Goal: Navigation & Orientation: Find specific page/section

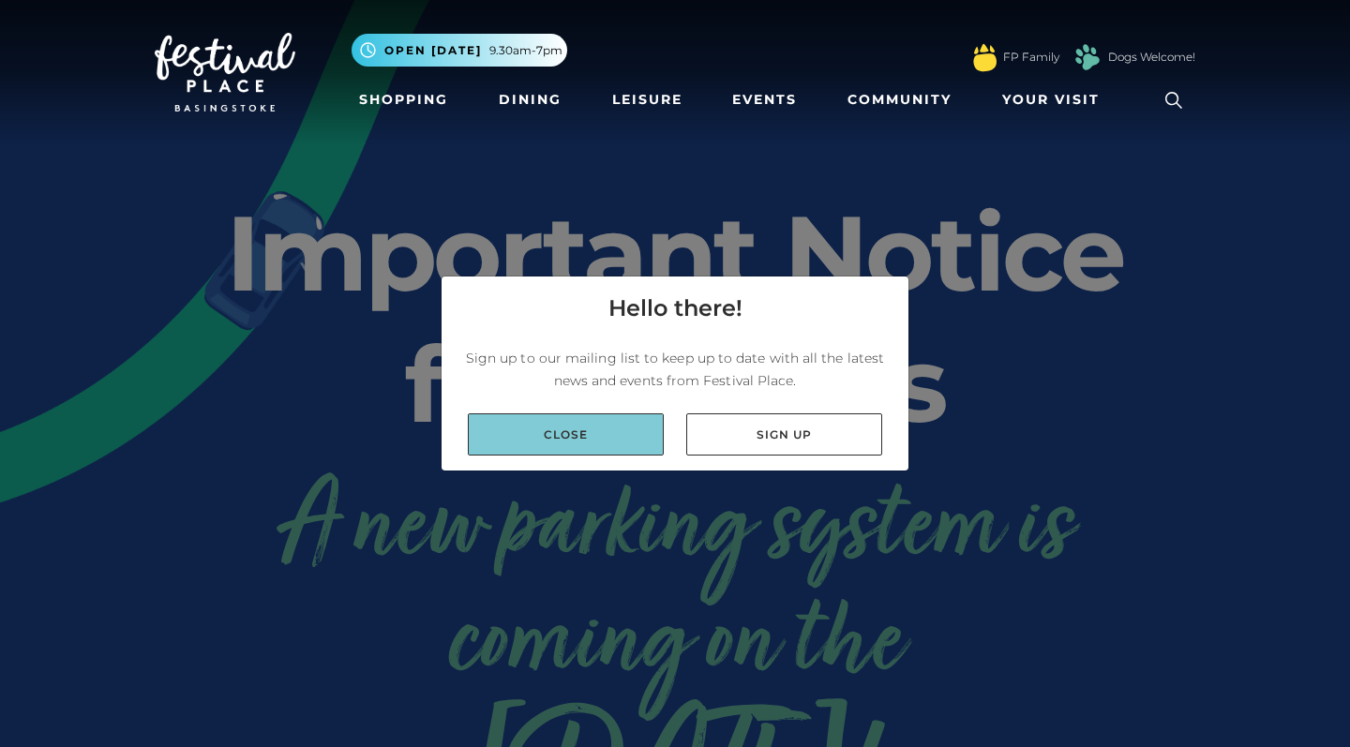
click at [573, 432] on link "Close" at bounding box center [566, 435] width 196 height 42
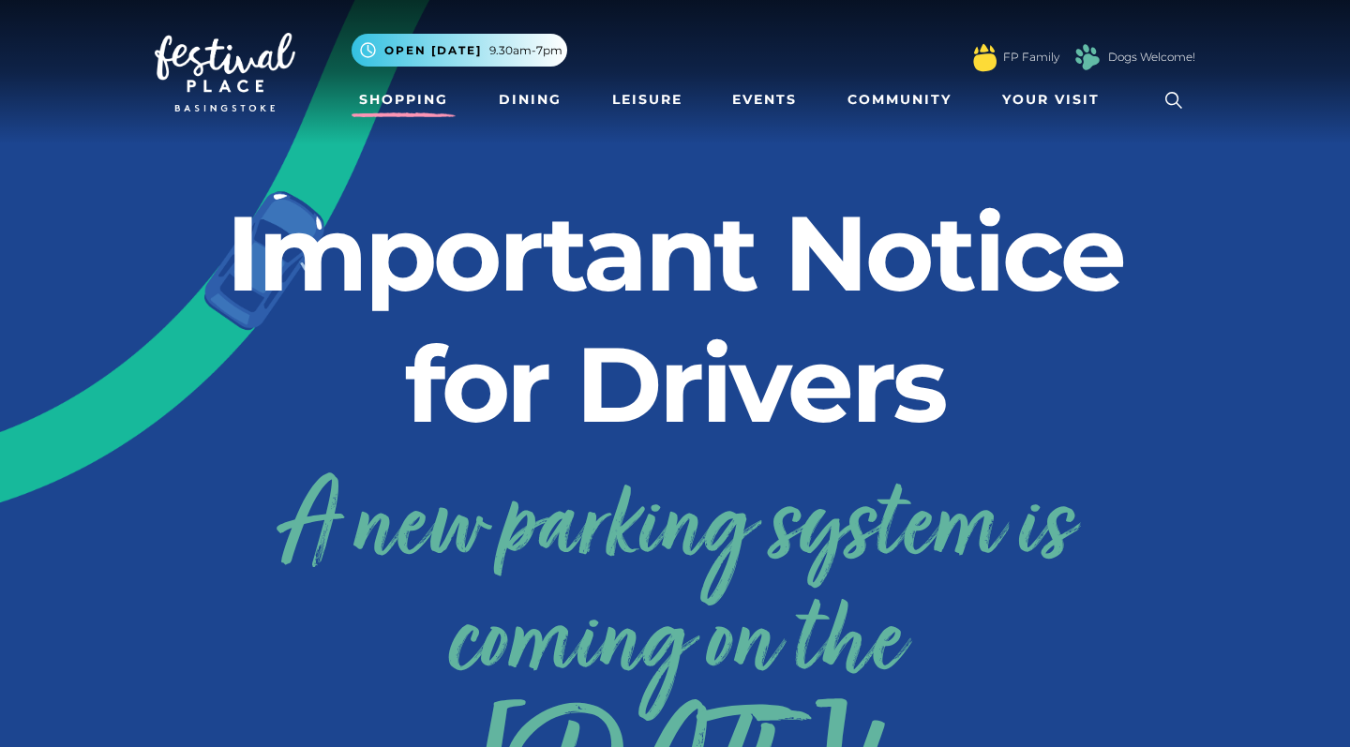
click at [425, 93] on link "Shopping" at bounding box center [404, 100] width 104 height 35
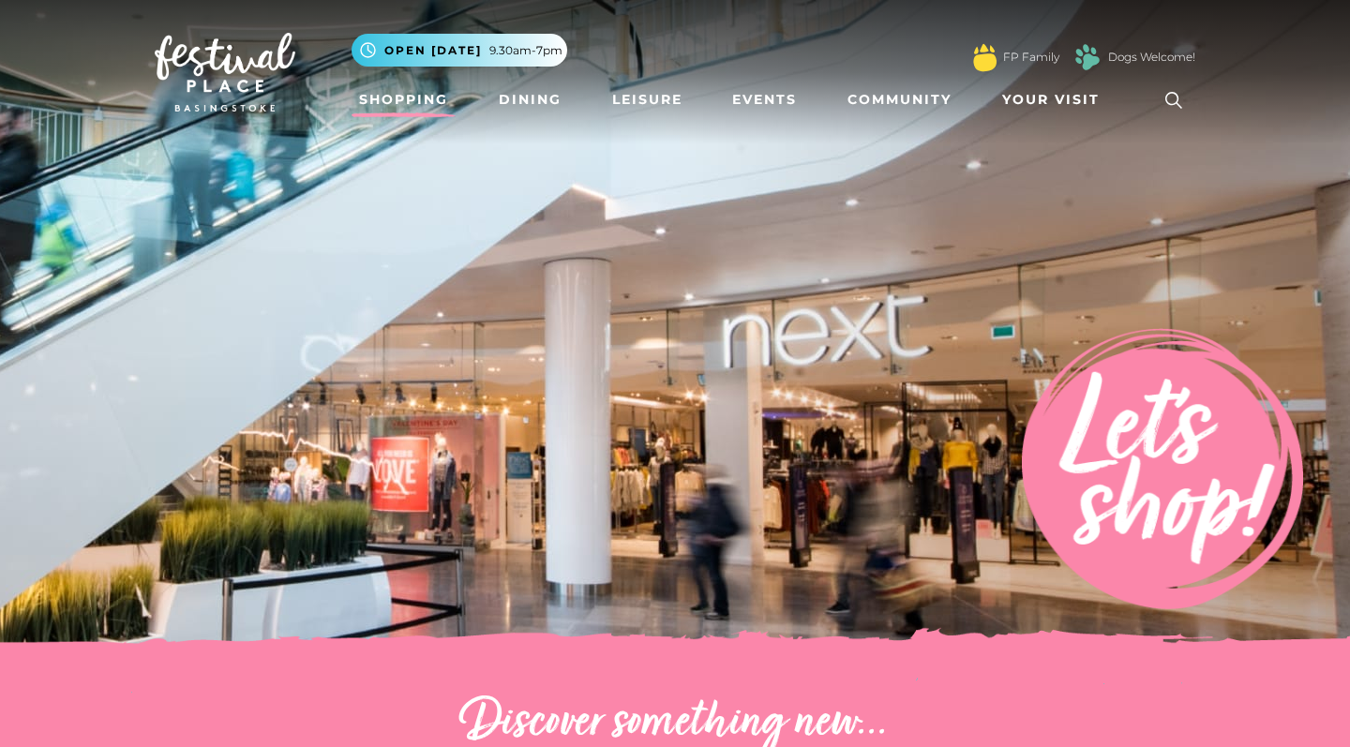
click at [445, 59] on button ".st5{fill:none;stroke:#FFFFFF;stroke-width:2.29;stroke-miterlimit:10;} Open tod…" at bounding box center [460, 50] width 216 height 33
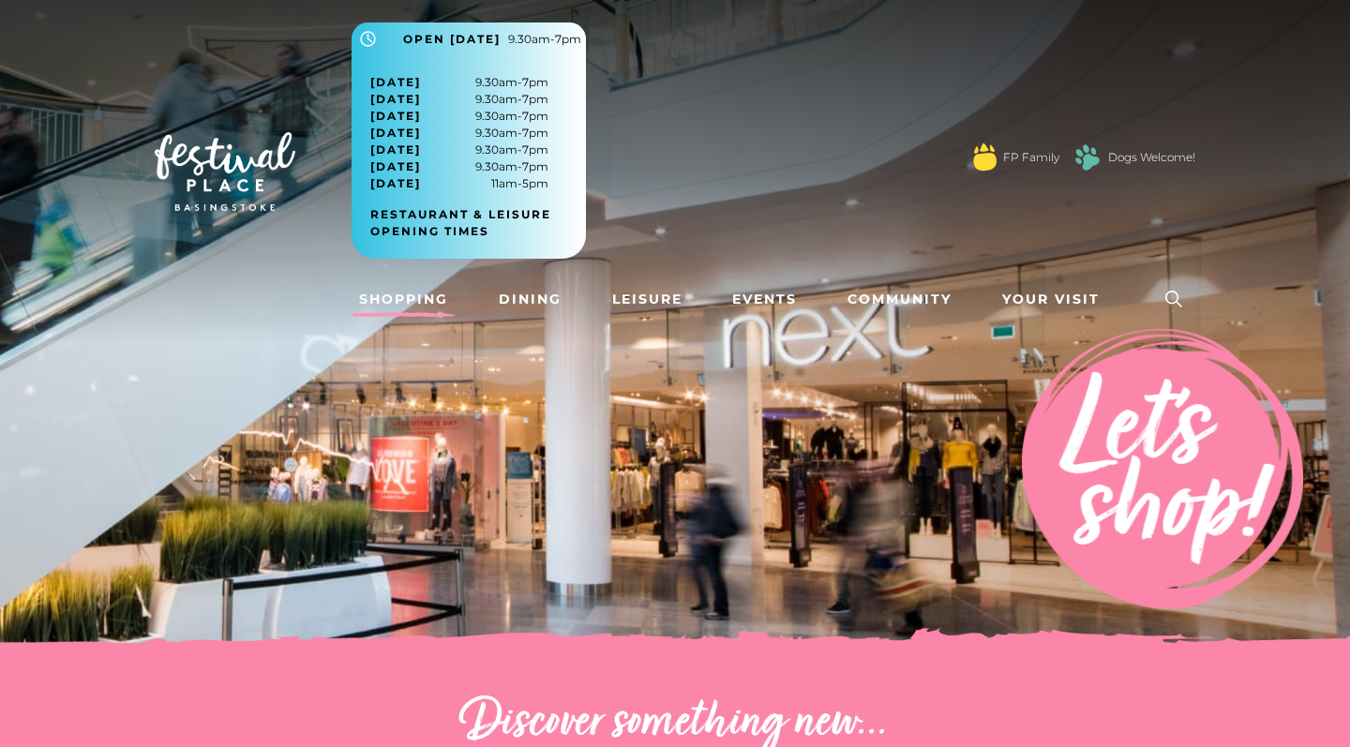
click at [603, 513] on img at bounding box center [675, 328] width 1350 height 656
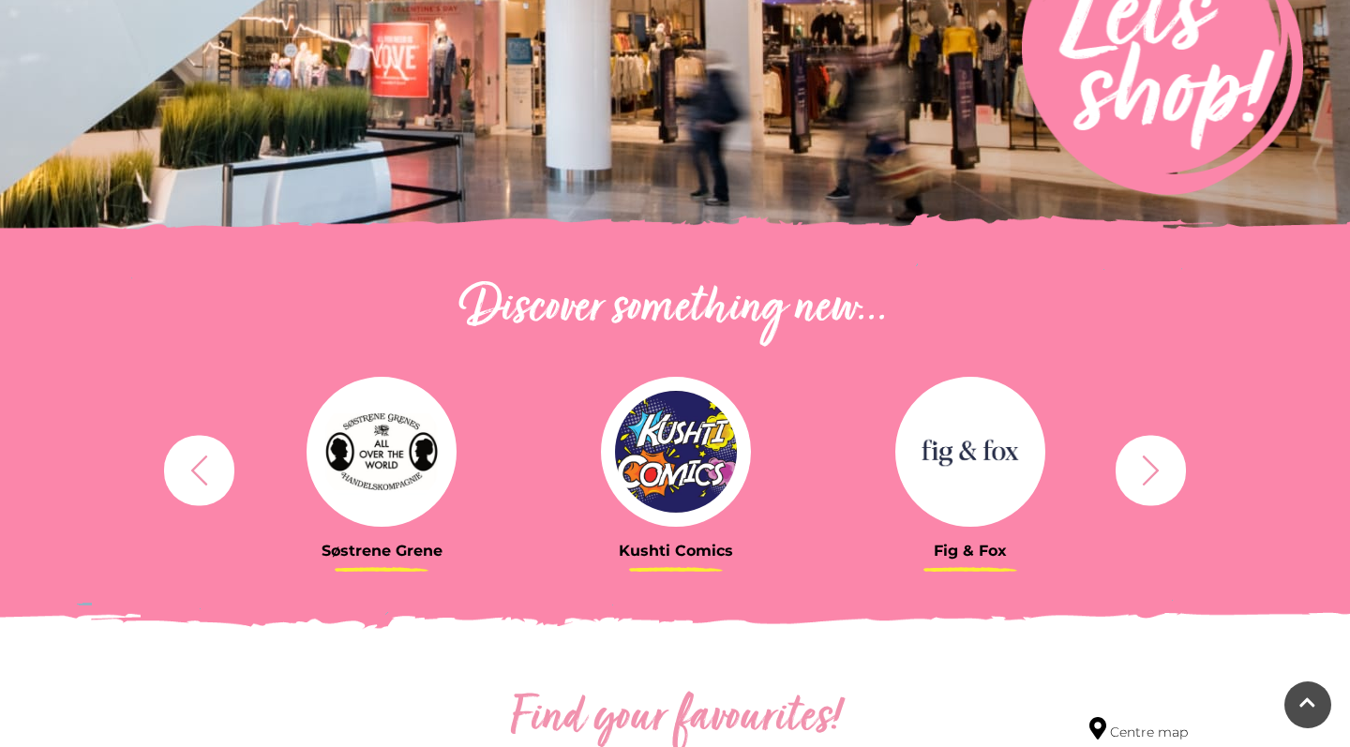
scroll to position [502, 0]
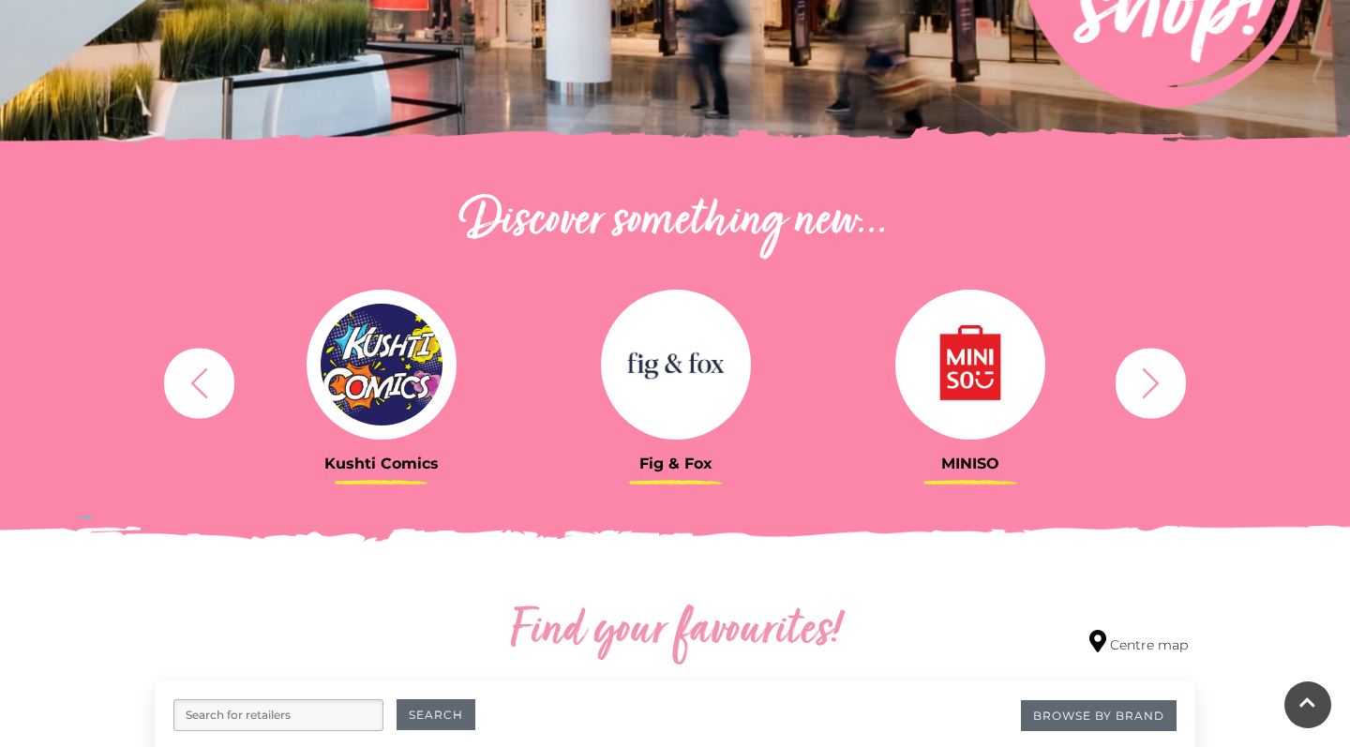
click at [1153, 392] on icon "button" at bounding box center [1151, 383] width 35 height 35
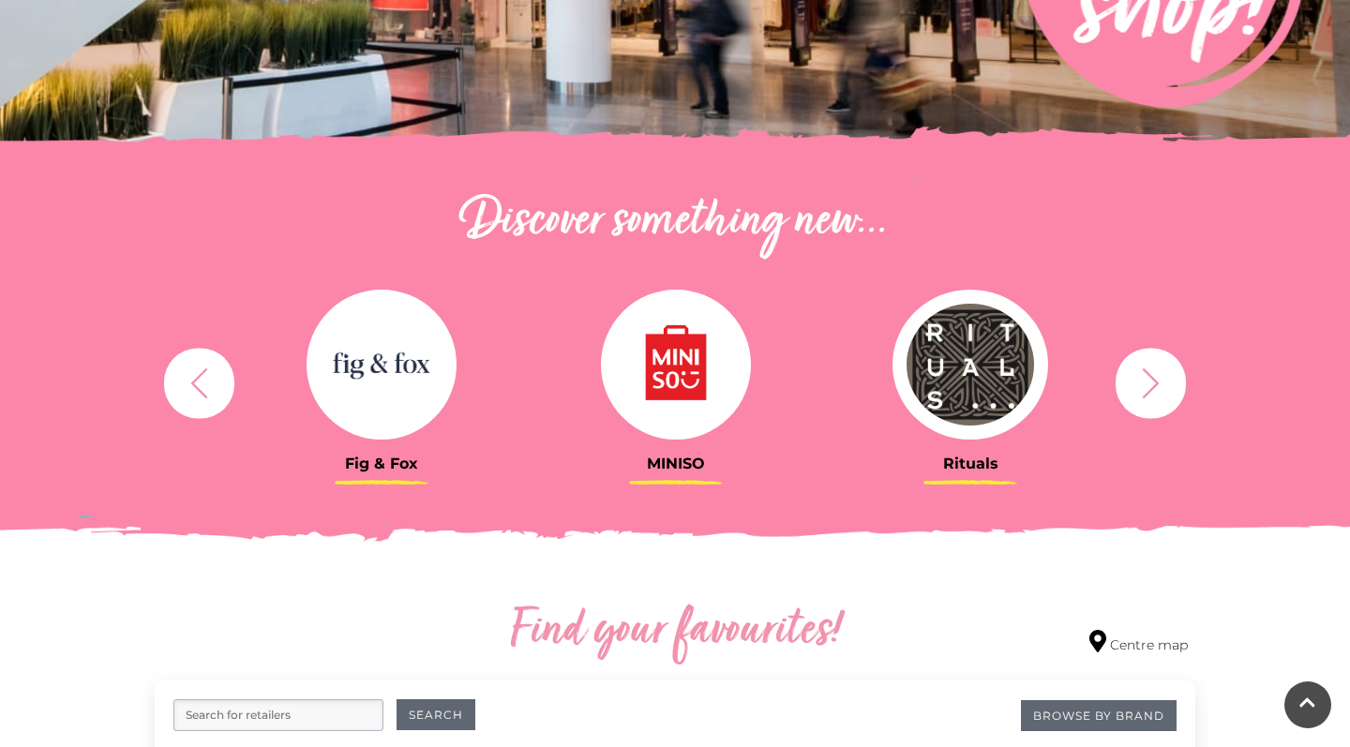
click at [1153, 392] on icon "button" at bounding box center [1151, 383] width 35 height 35
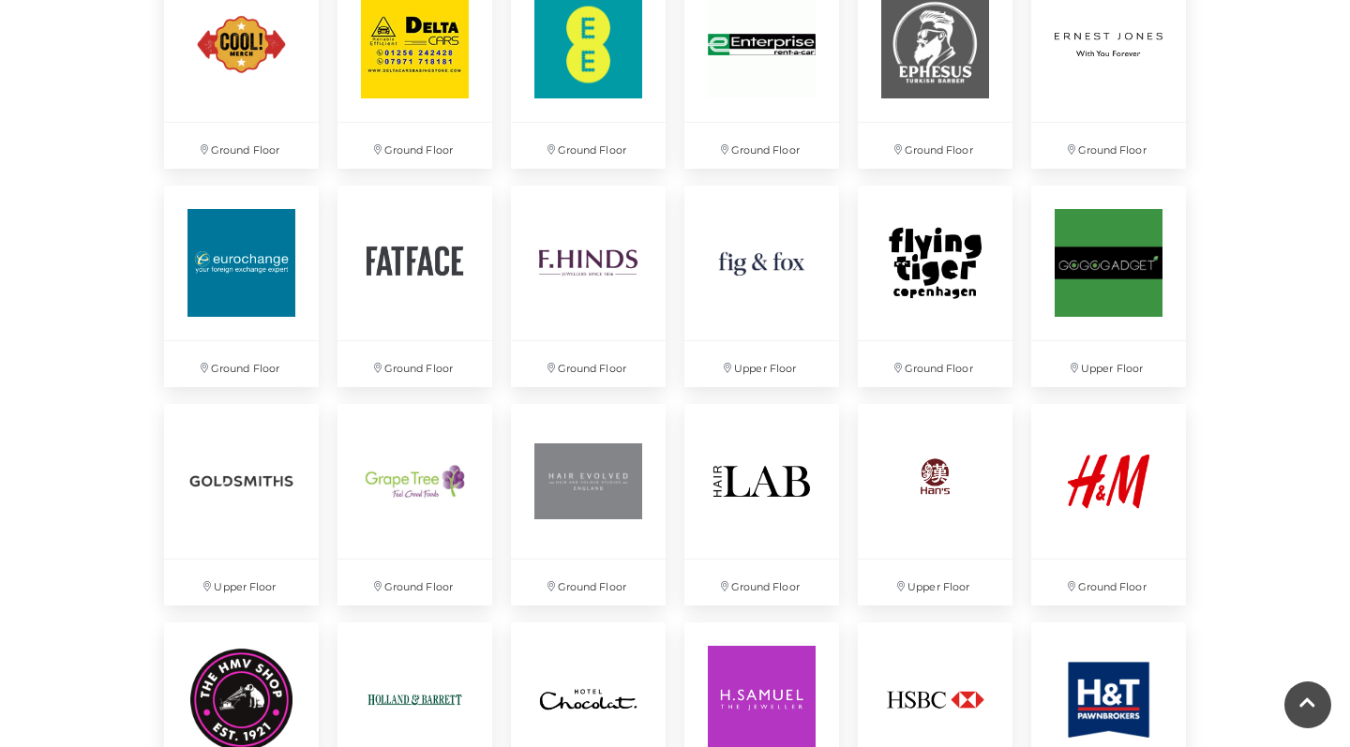
scroll to position [2143, 0]
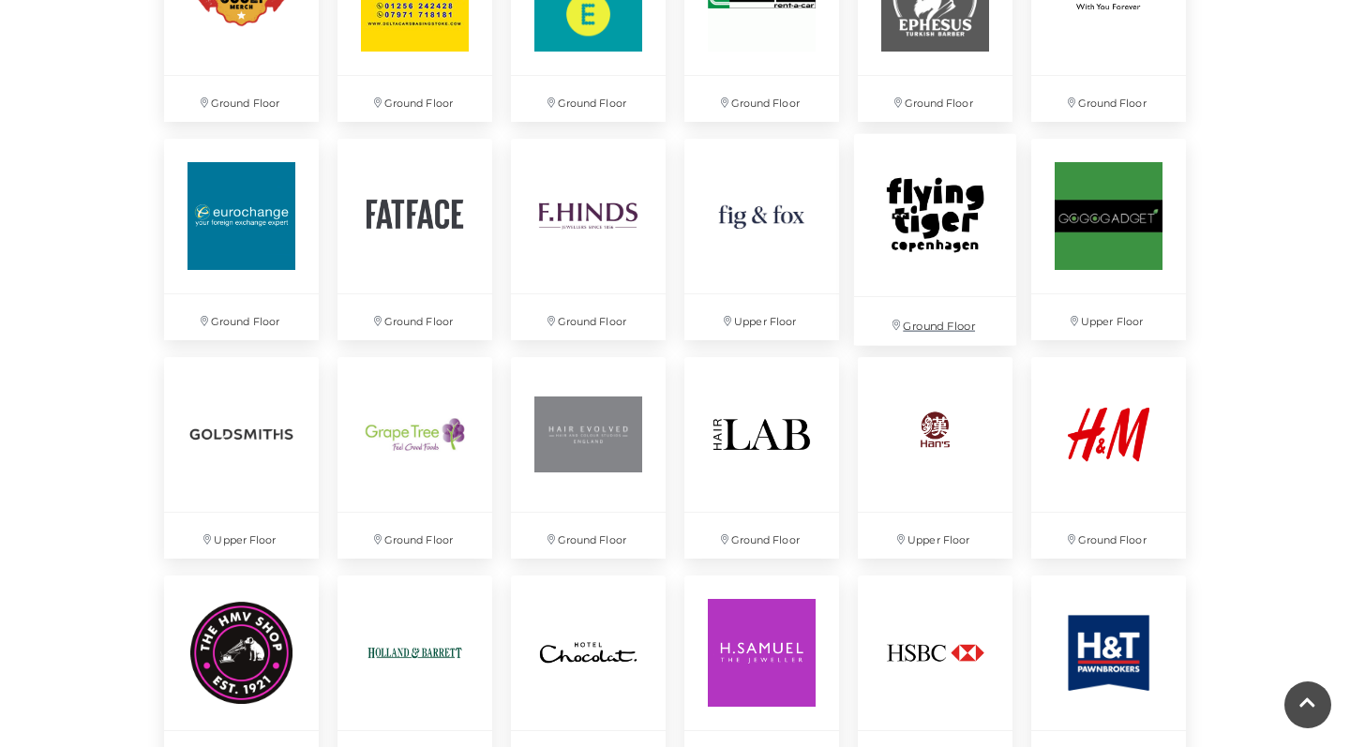
click at [890, 249] on img at bounding box center [935, 215] width 162 height 162
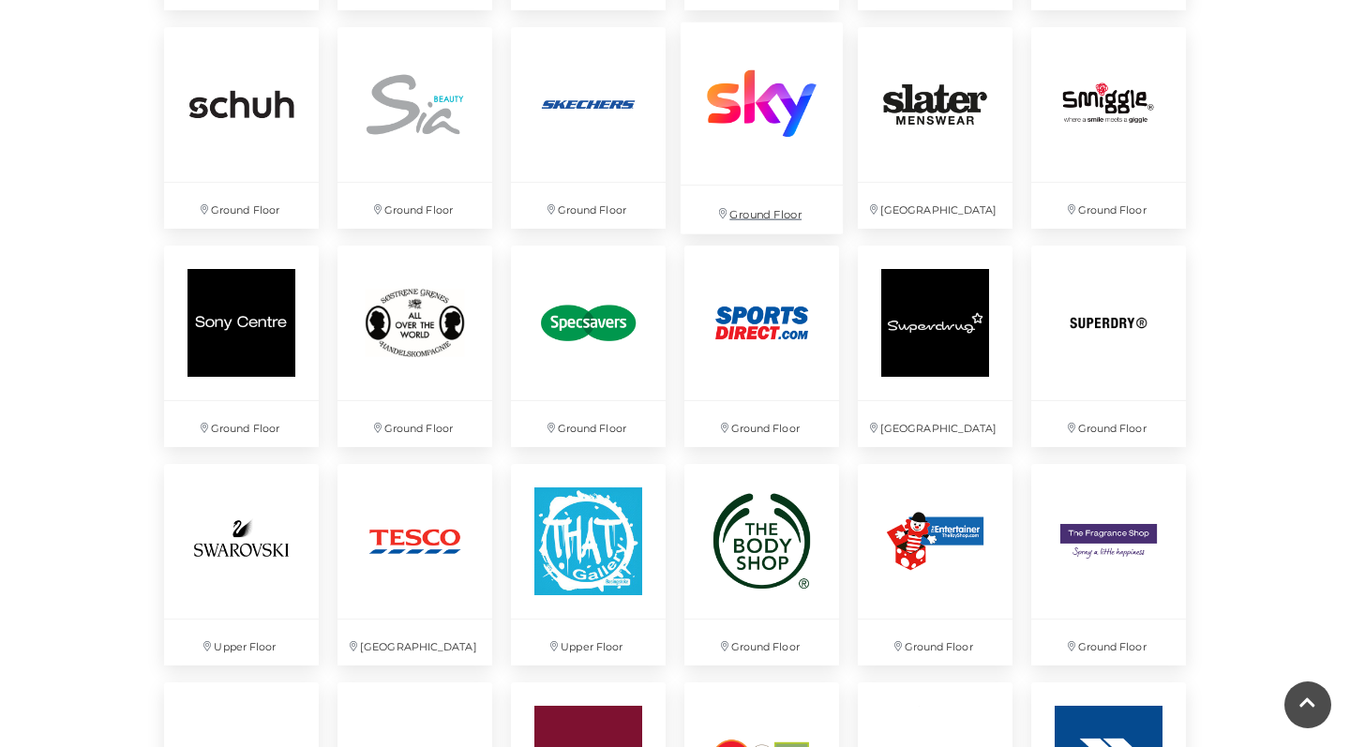
scroll to position [4219, 0]
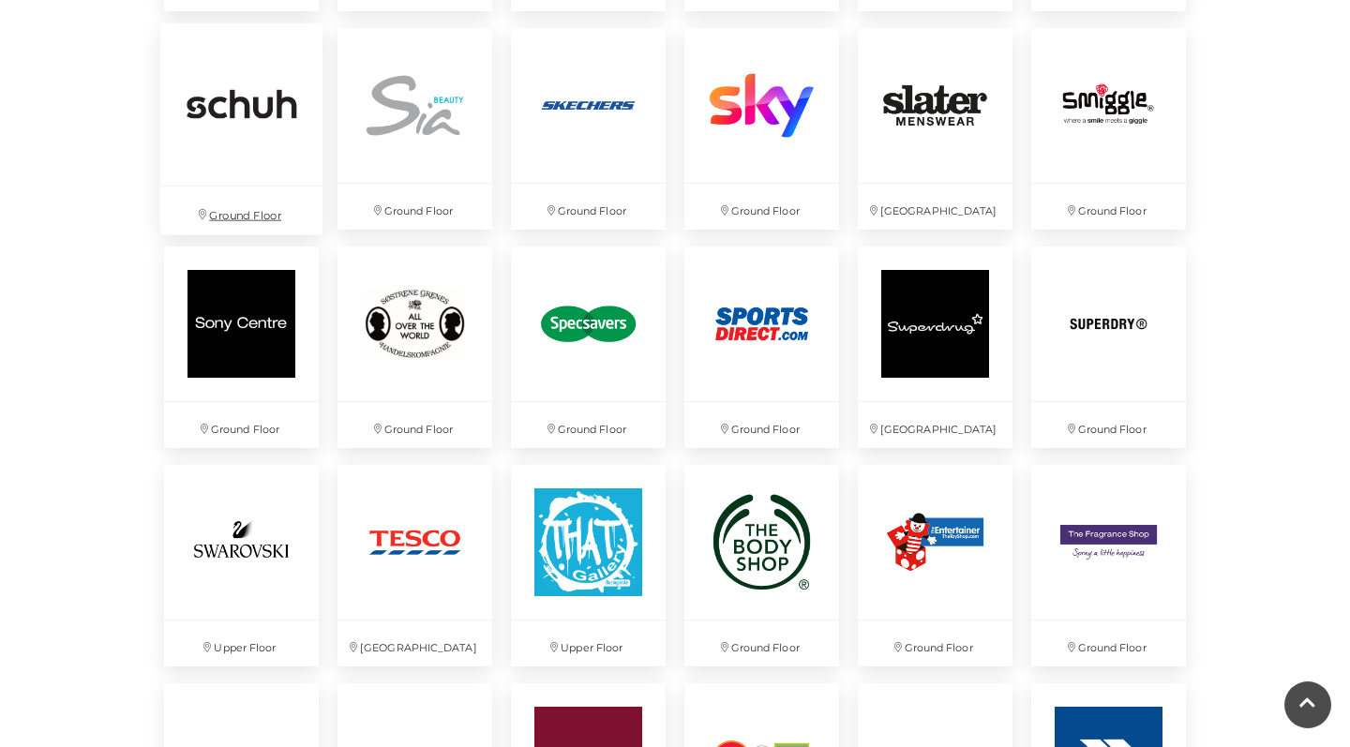
click at [247, 55] on img at bounding box center [241, 104] width 162 height 162
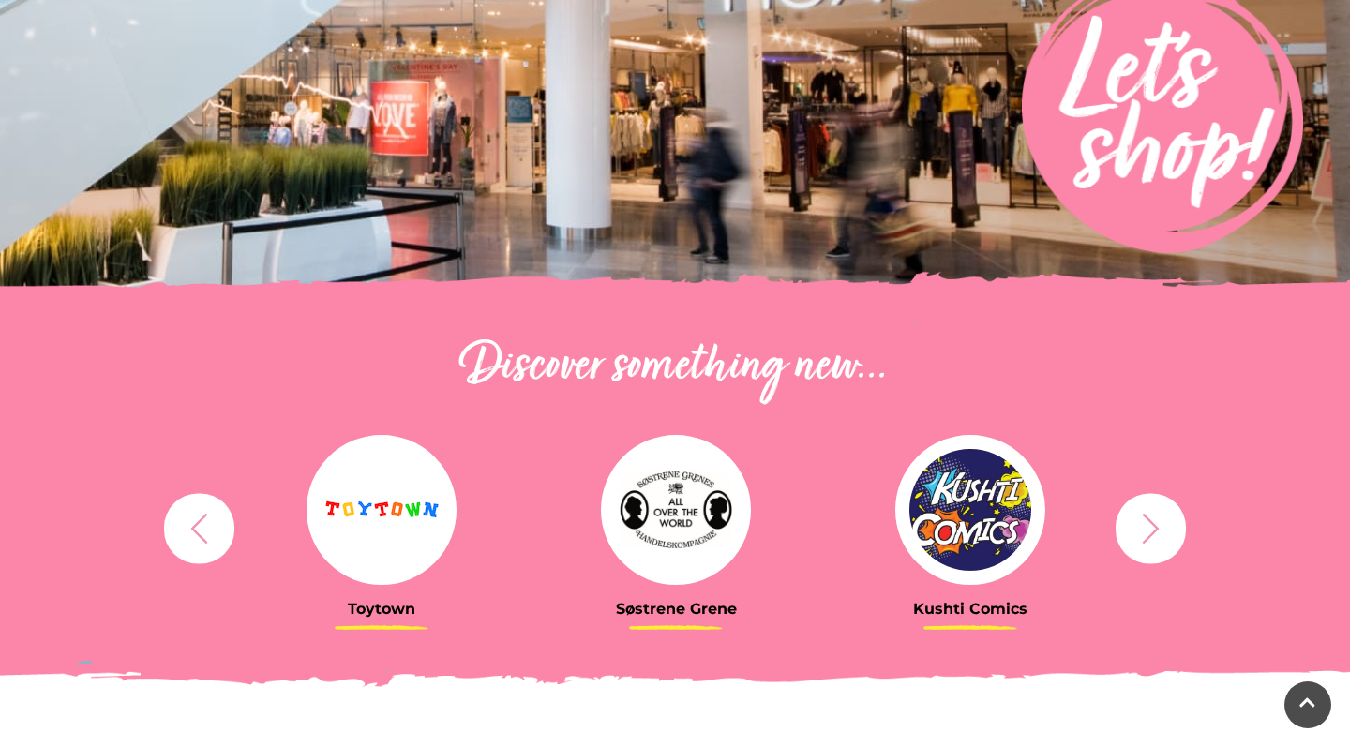
scroll to position [204, 0]
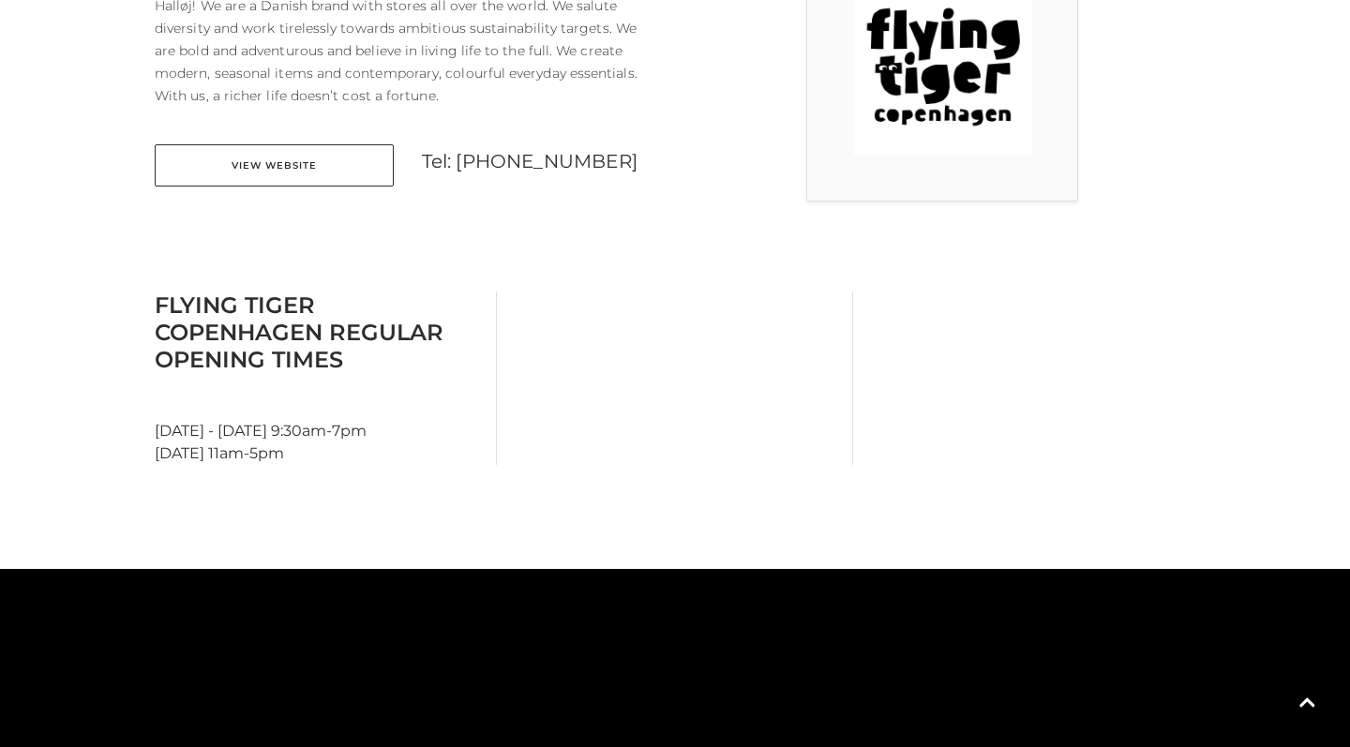
scroll to position [615, 0]
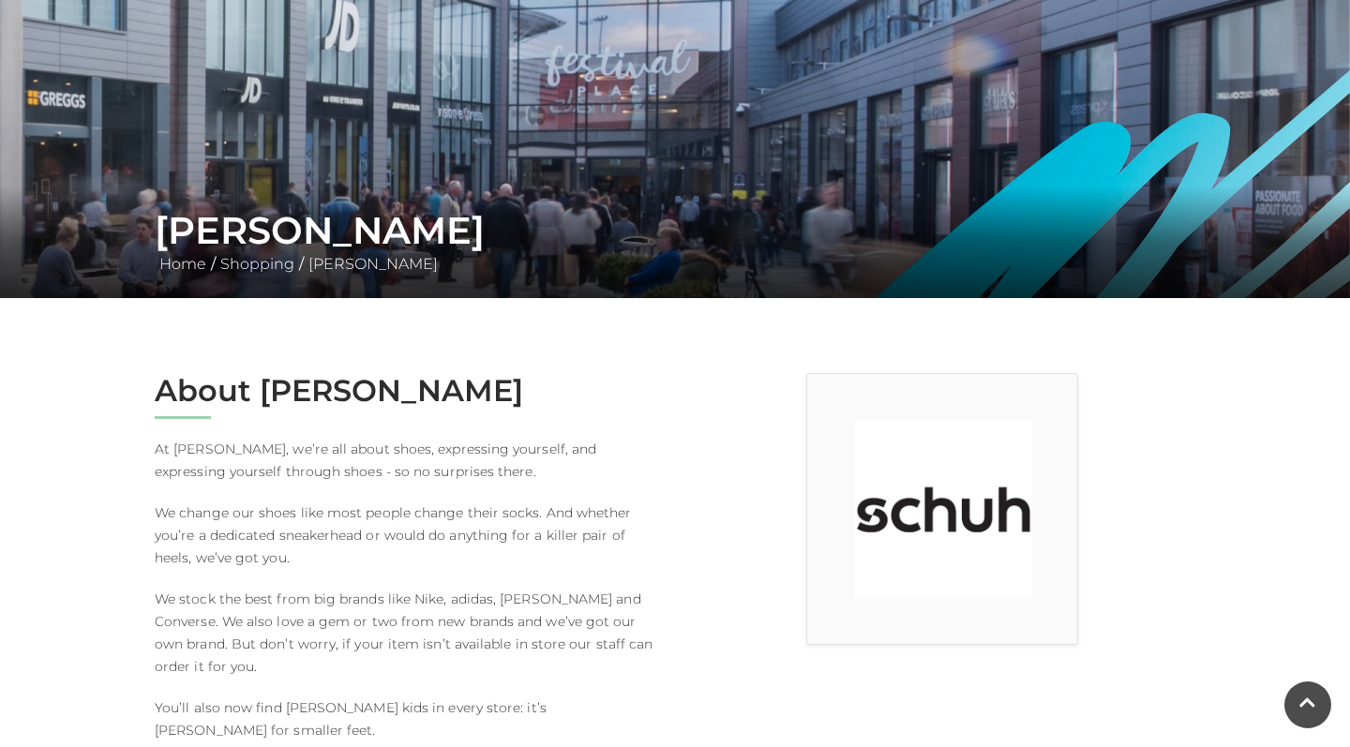
scroll to position [128, 0]
